Goal: Purchase product/service

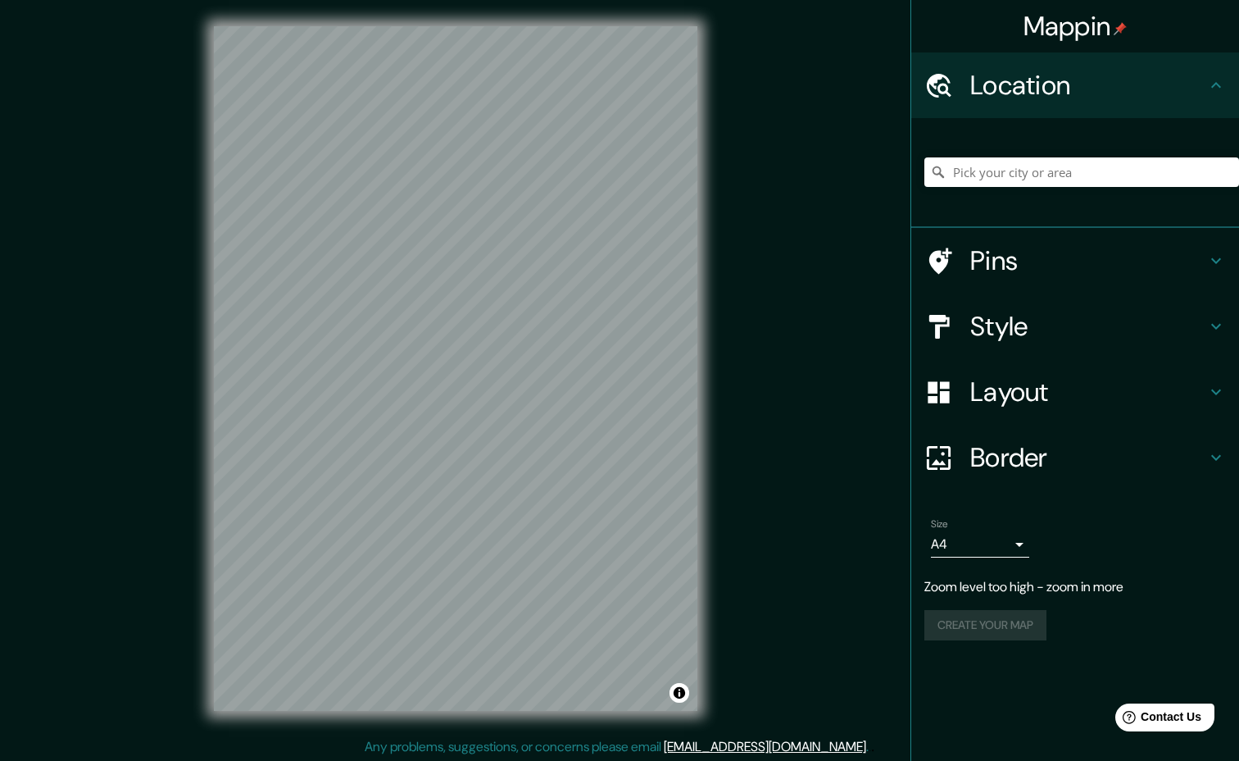
click at [732, 182] on div "Mappin Location Pins Style Layout Border Choose a border. Hint : you can make l…" at bounding box center [619, 381] width 1239 height 763
click at [962, 451] on div at bounding box center [948, 457] width 46 height 29
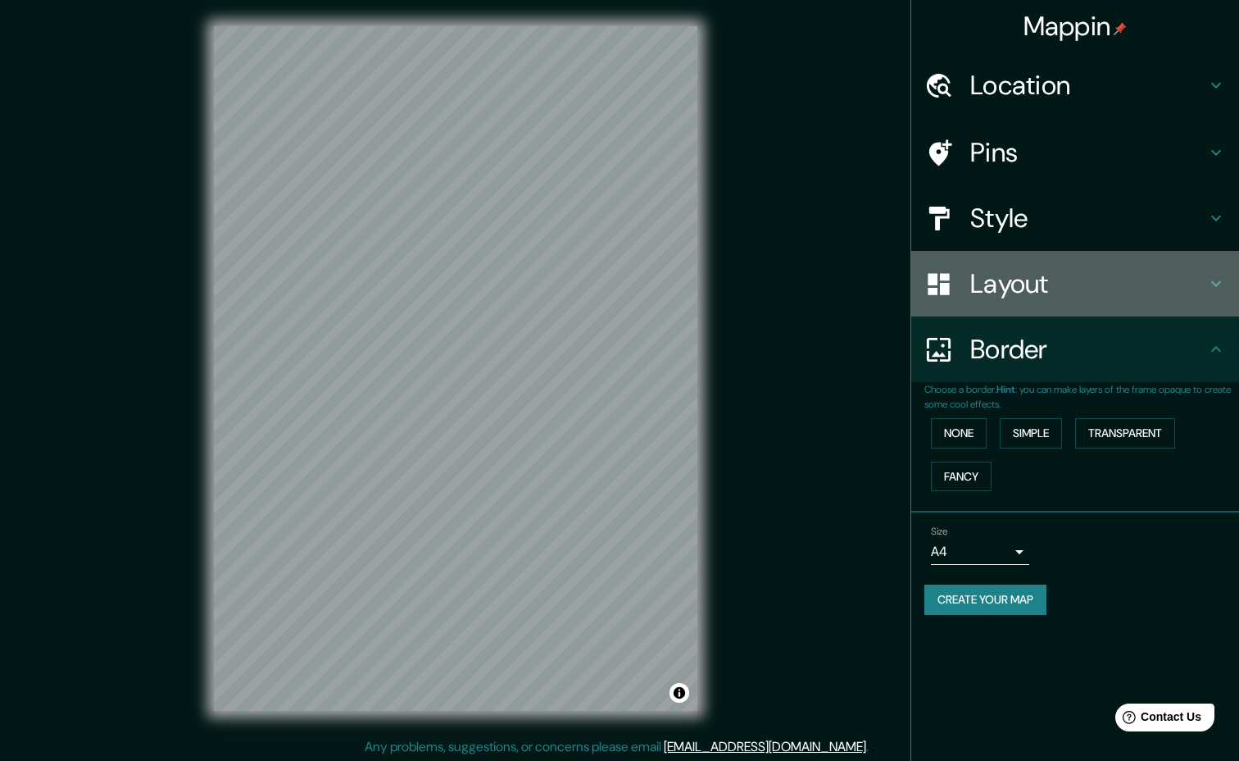
click at [1002, 265] on div "Layout" at bounding box center [1076, 284] width 328 height 66
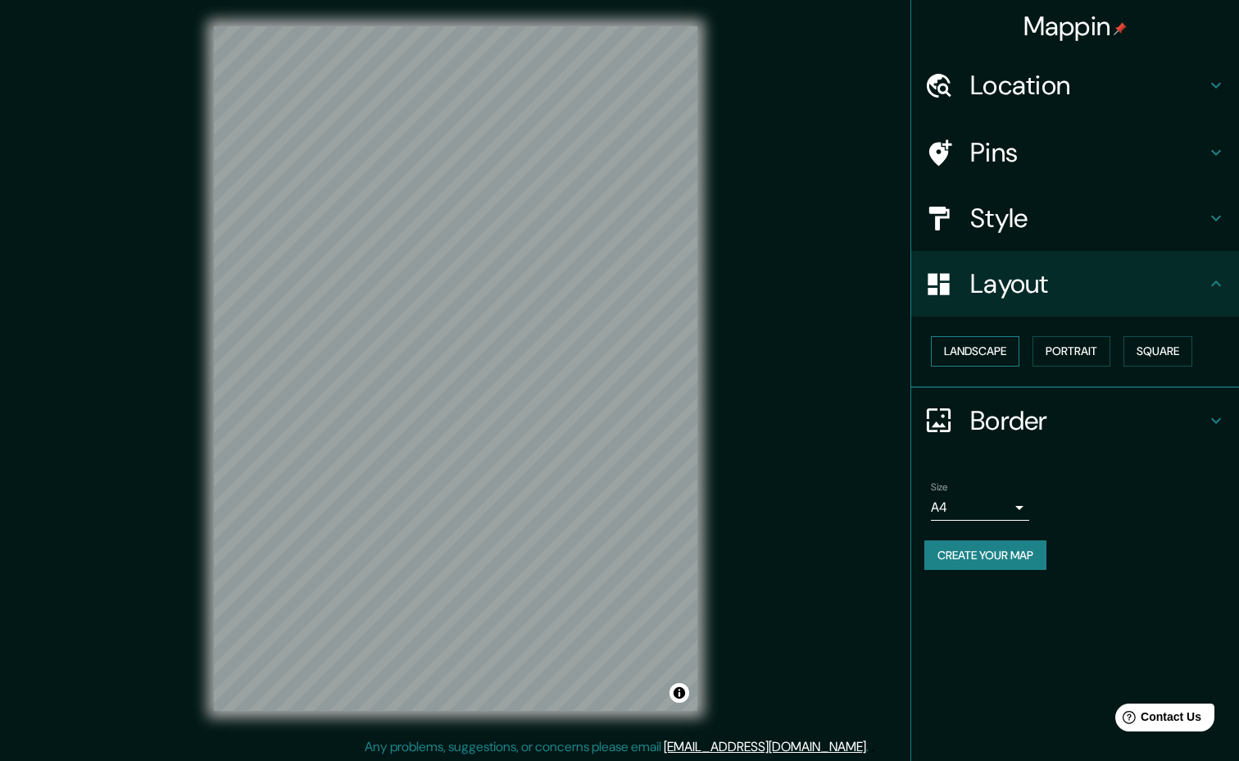
click at [995, 351] on button "Landscape" at bounding box center [975, 351] width 89 height 30
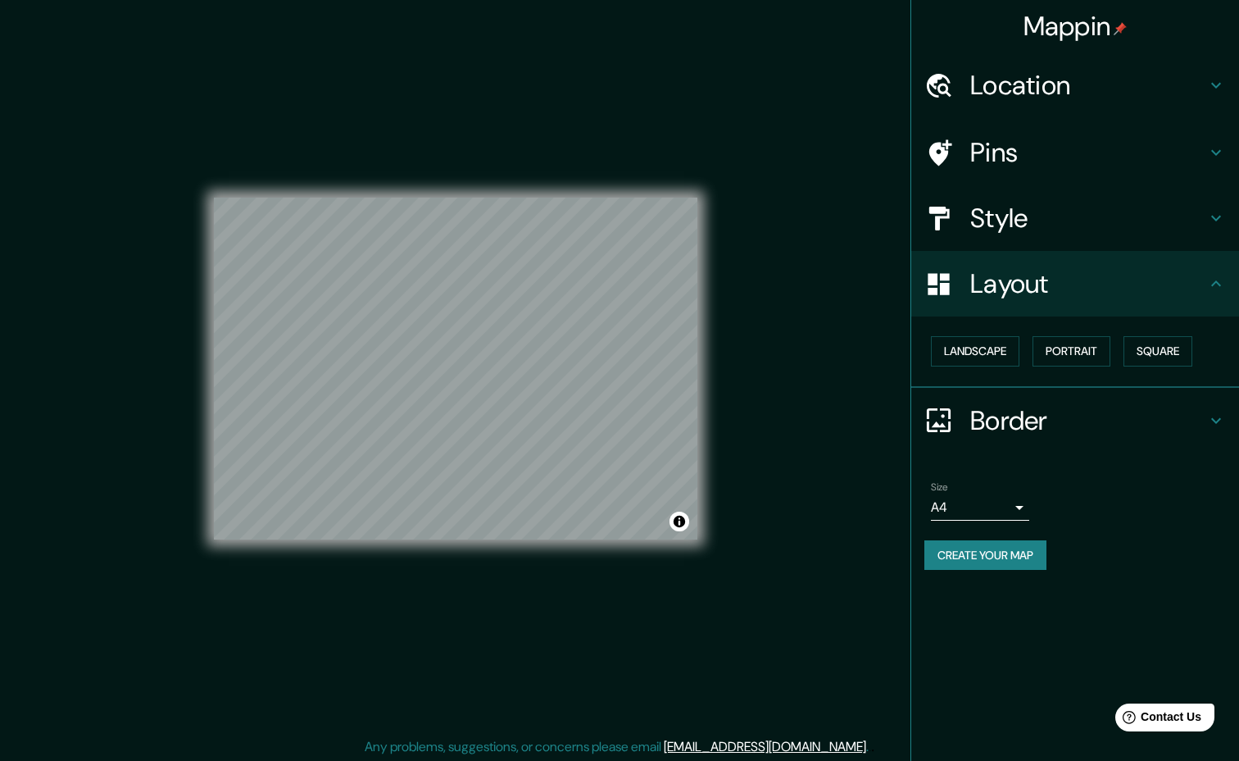
click at [998, 510] on body "Mappin Location Pins Style Layout Landscape Portrait Square Border Choose a bor…" at bounding box center [619, 380] width 1239 height 761
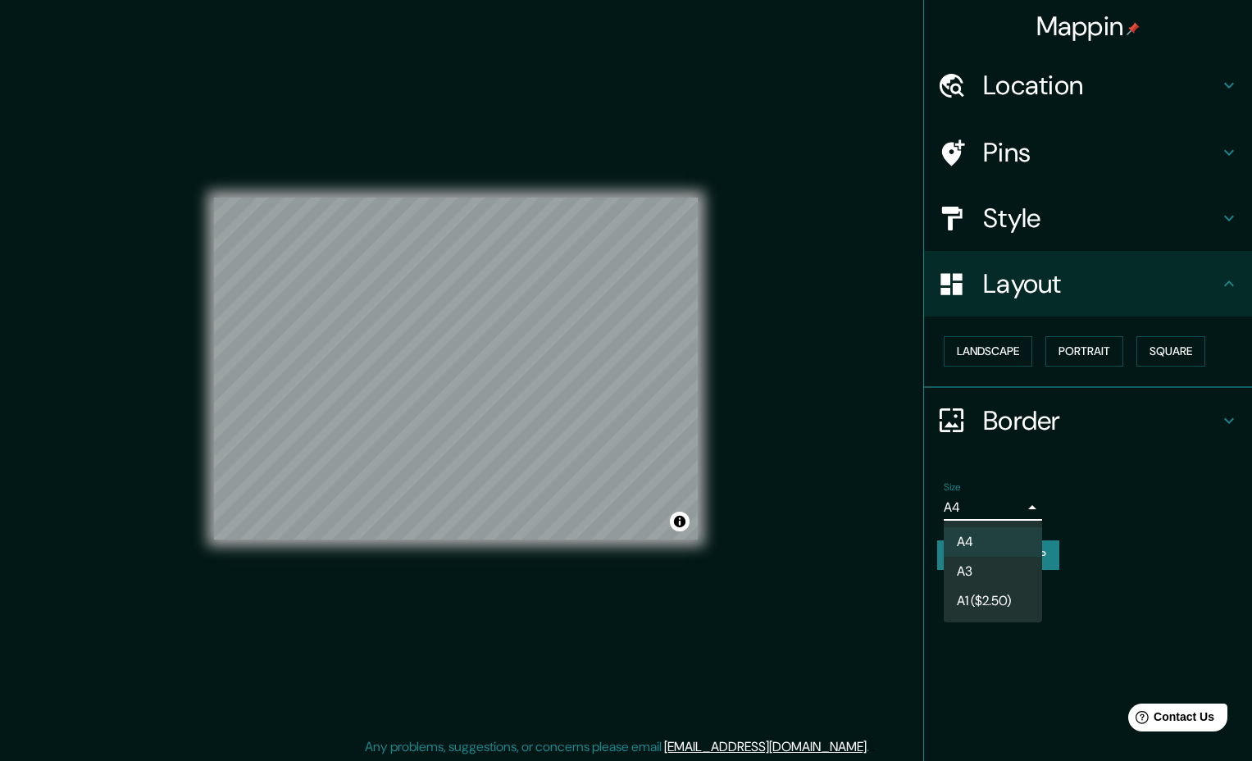
click at [1025, 568] on li "A3" at bounding box center [992, 572] width 98 height 30
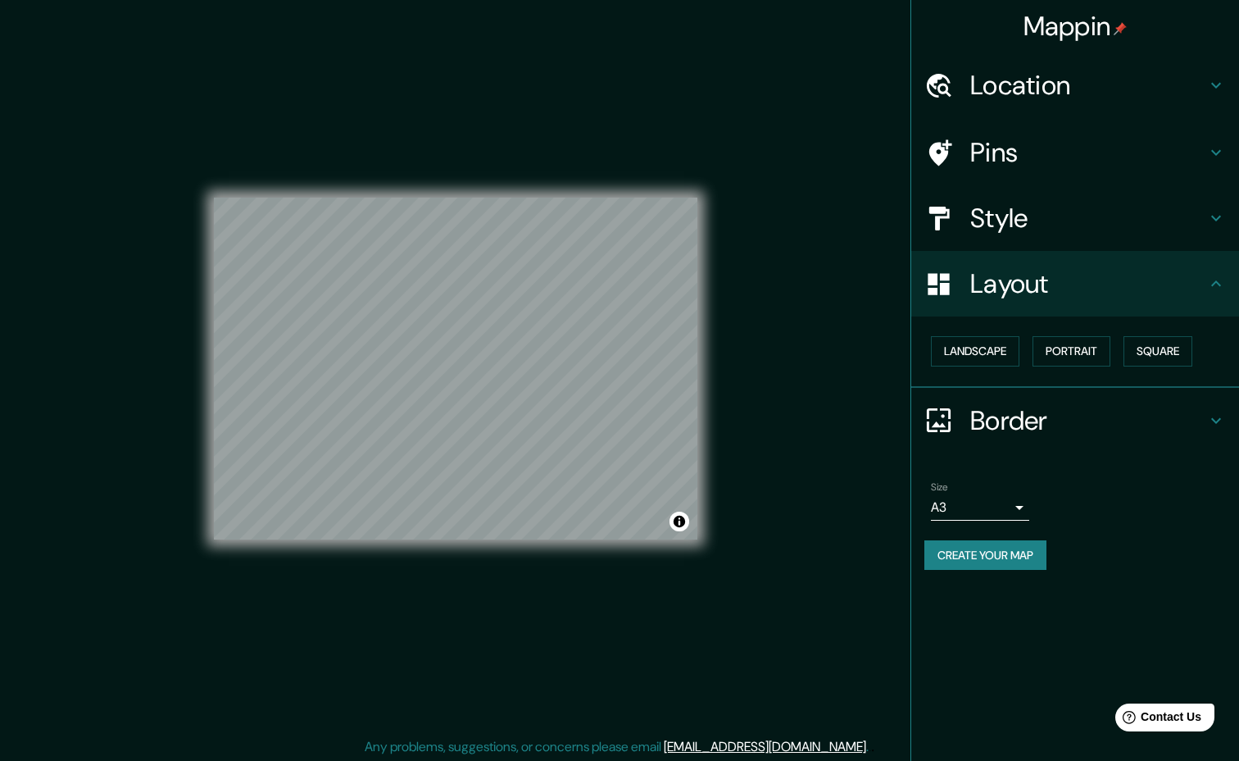
click at [957, 553] on button "Create your map" at bounding box center [986, 555] width 122 height 30
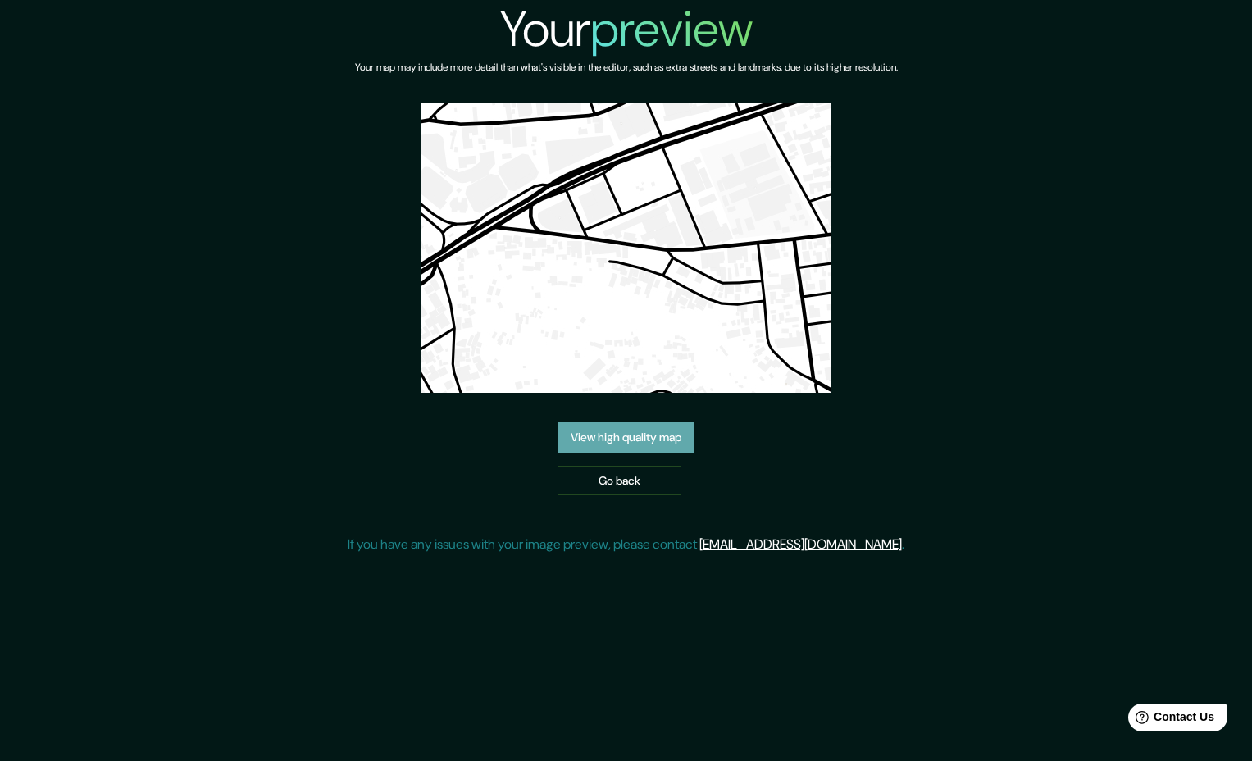
click at [646, 439] on link "View high quality map" at bounding box center [625, 437] width 137 height 30
